Goal: Information Seeking & Learning: Learn about a topic

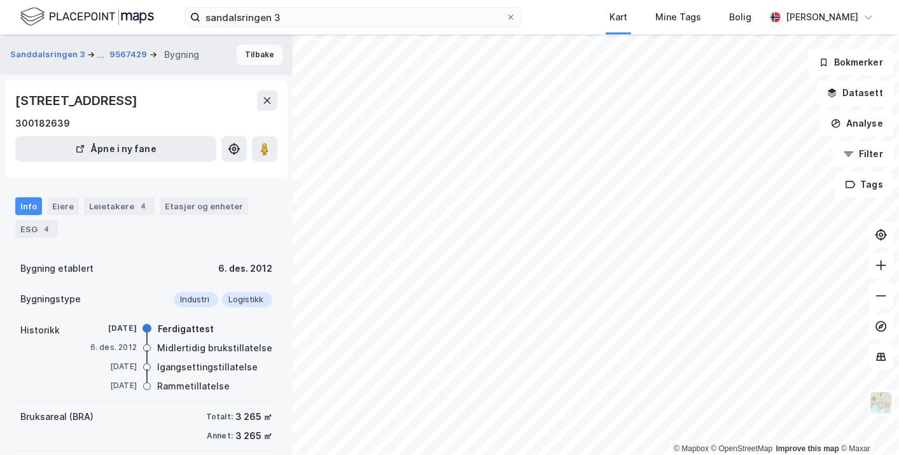
click at [255, 53] on button "Tilbake" at bounding box center [260, 55] width 46 height 20
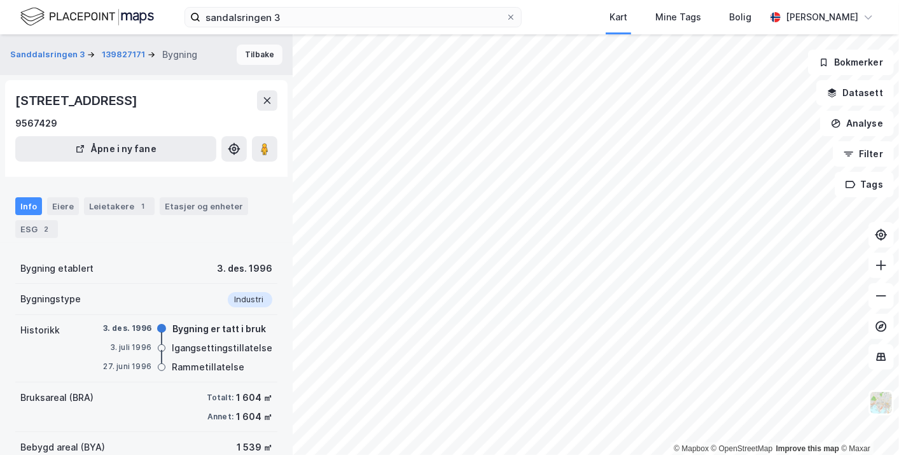
click at [255, 53] on button "Tilbake" at bounding box center [260, 55] width 46 height 20
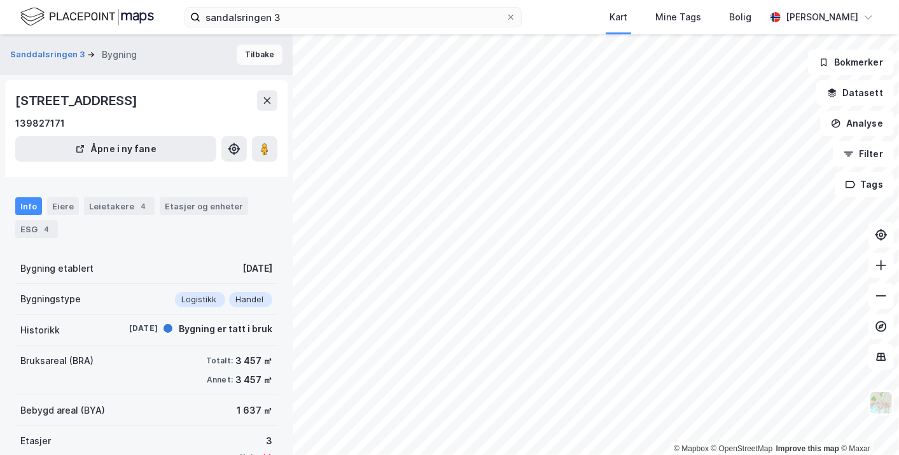
click at [255, 53] on button "Tilbake" at bounding box center [260, 55] width 46 height 20
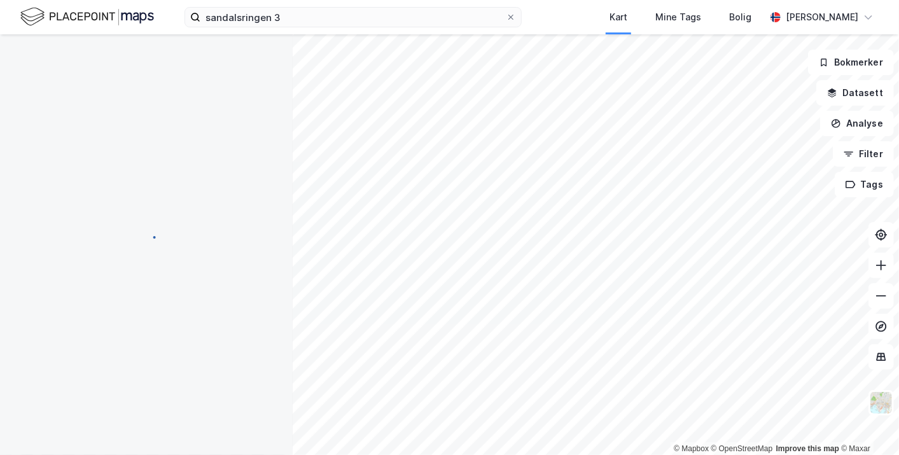
scroll to position [7, 0]
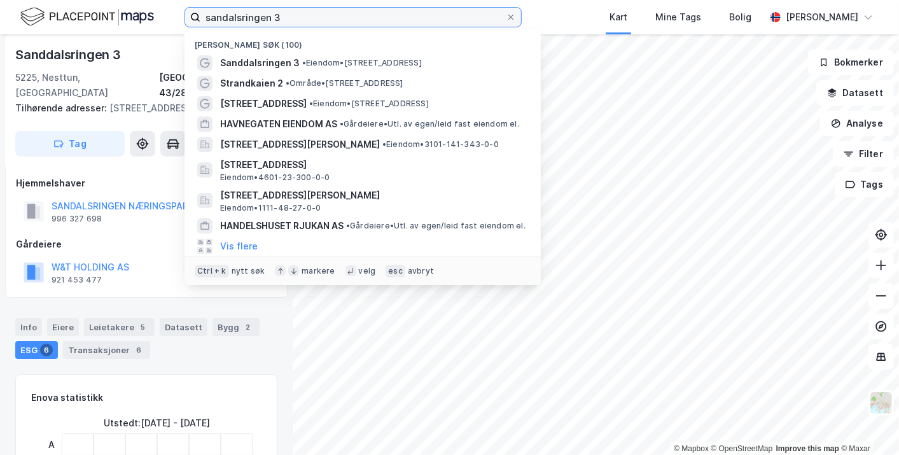
drag, startPoint x: 287, startPoint y: 18, endPoint x: 214, endPoint y: 13, distance: 73.3
click at [214, 13] on input "sandalsringen 3" at bounding box center [352, 17] width 305 height 19
click at [288, 20] on input "sandalsringen 3" at bounding box center [352, 17] width 305 height 19
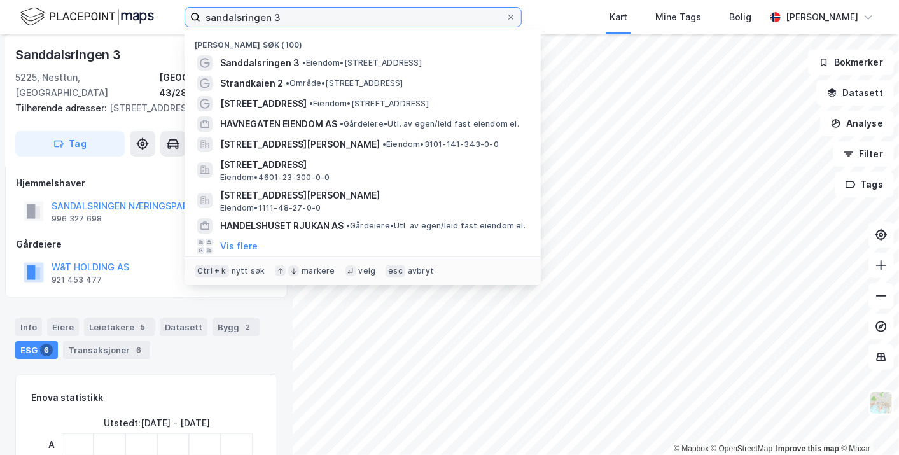
click at [288, 20] on input "sandalsringen 3" at bounding box center [352, 17] width 305 height 19
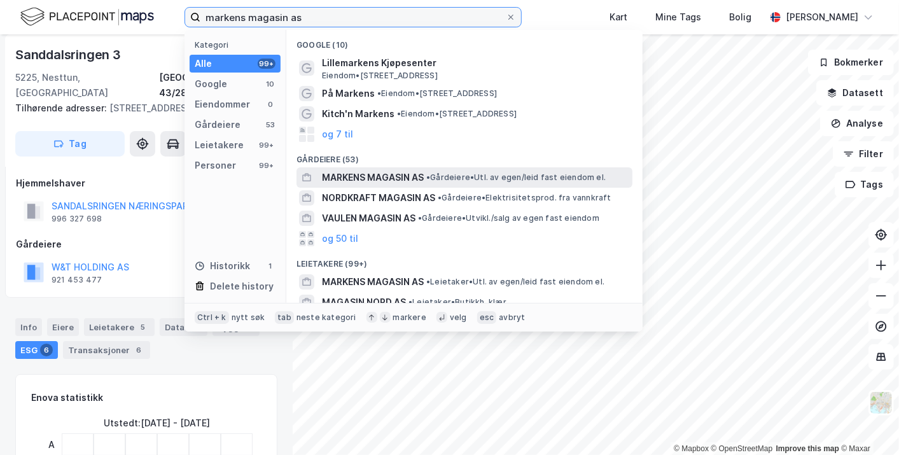
type input "markens magasin as"
click at [419, 179] on span "MARKENS MAGASIN AS" at bounding box center [373, 177] width 102 height 15
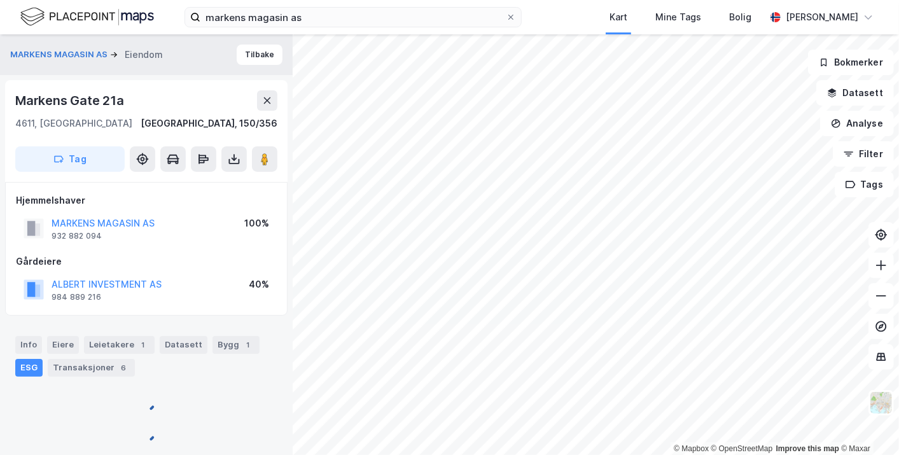
scroll to position [7, 0]
